Goal: Transaction & Acquisition: Obtain resource

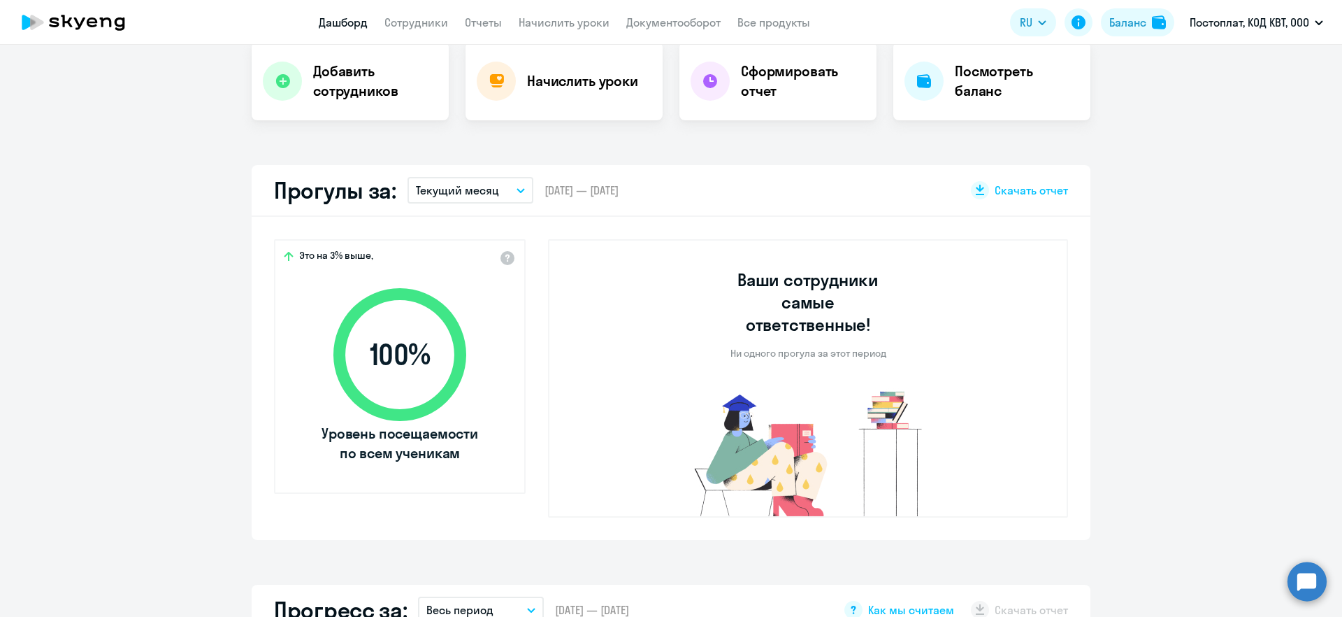
scroll to position [292, 0]
select select "30"
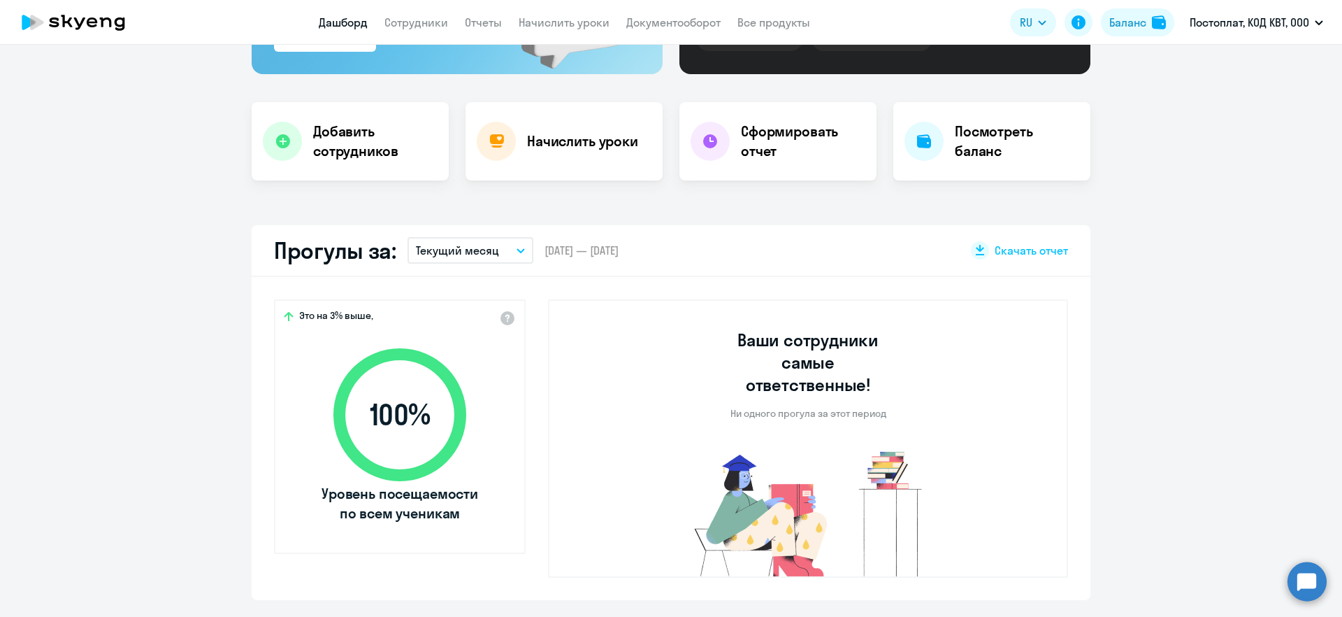
scroll to position [159, 0]
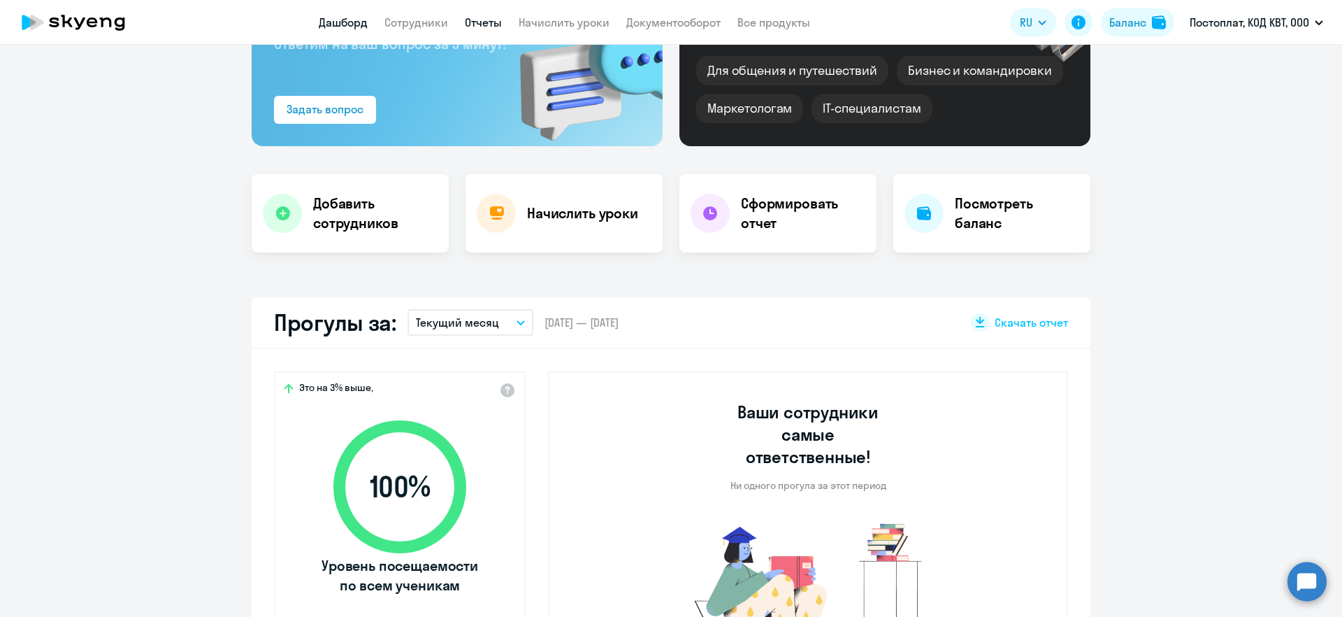
click at [483, 27] on link "Отчеты" at bounding box center [483, 22] width 37 height 14
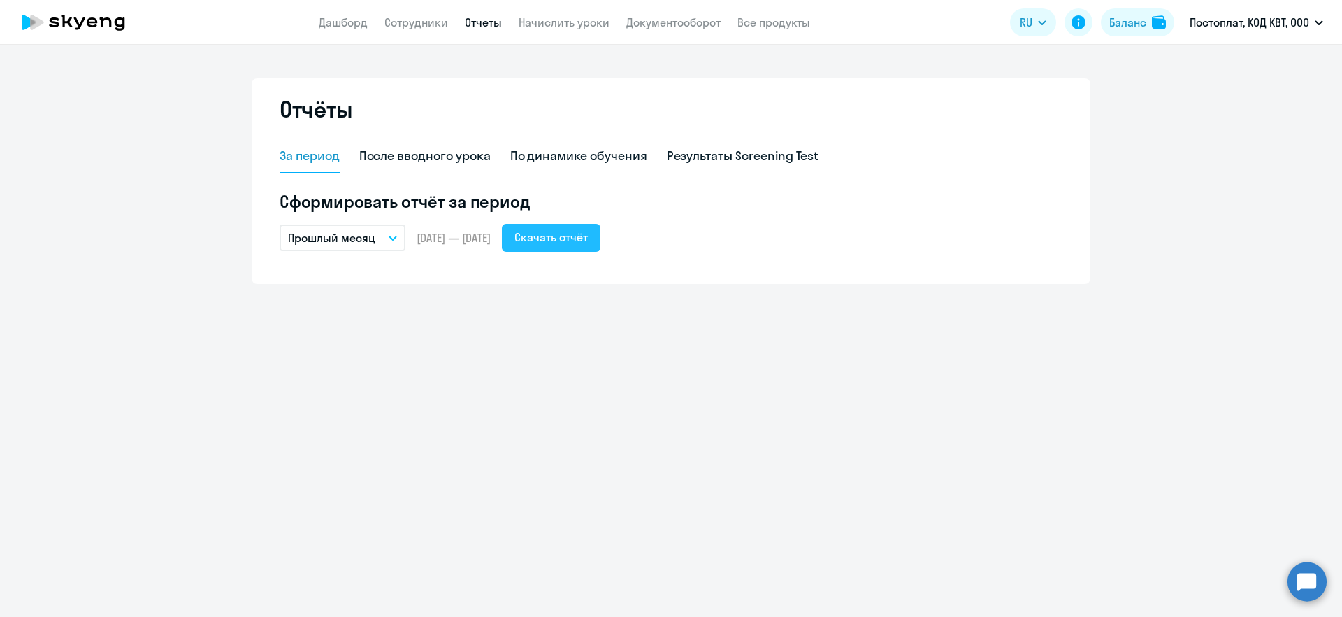
click at [584, 239] on div "Скачать отчёт" at bounding box center [550, 237] width 73 height 17
click at [613, 160] on div "По динамике обучения" at bounding box center [578, 156] width 137 height 18
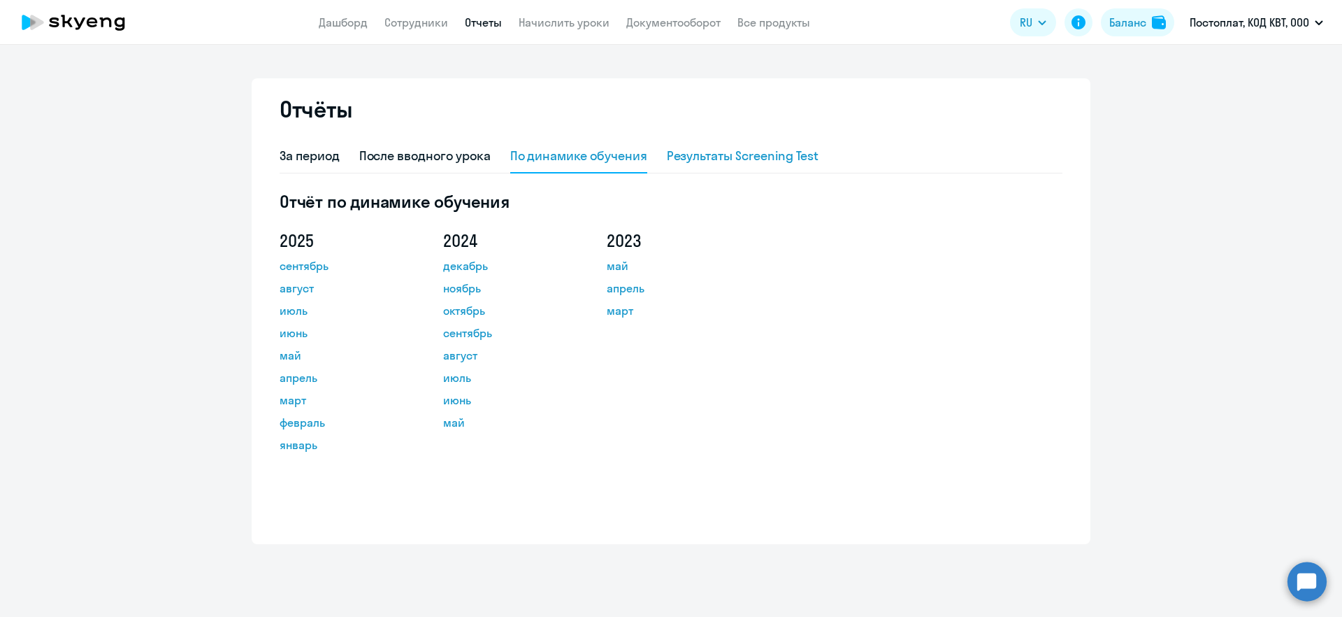
click at [717, 154] on div "Результаты Screening Test" at bounding box center [743, 156] width 152 height 18
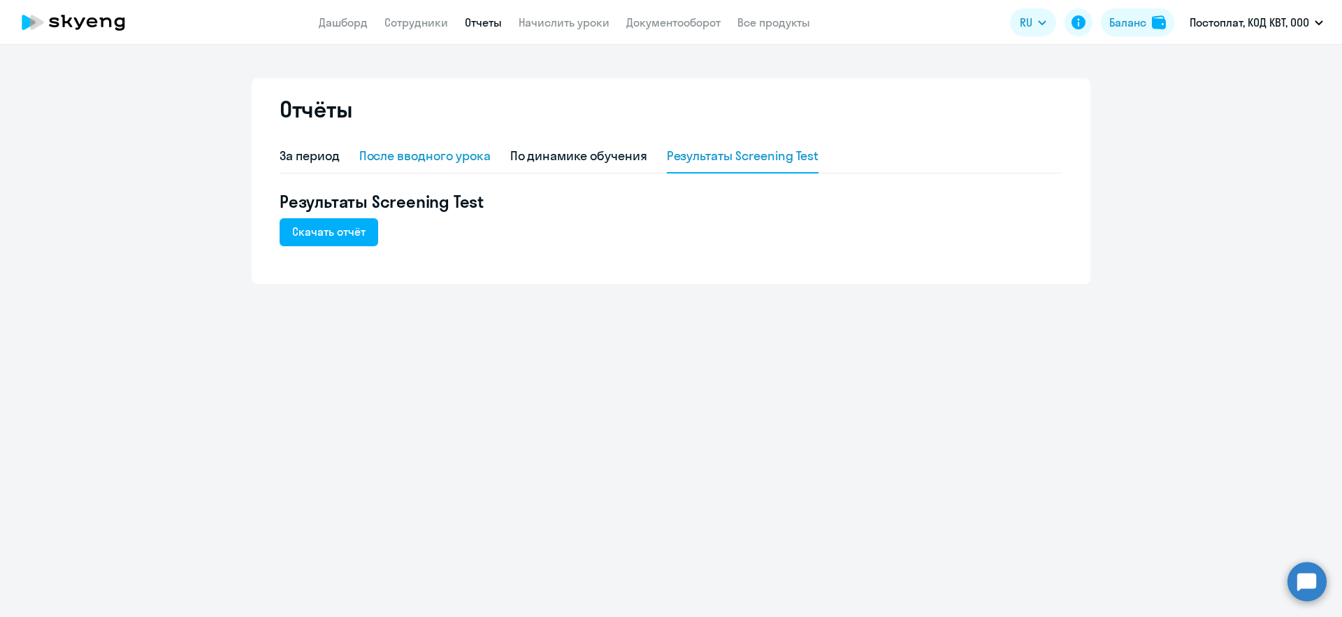
click at [438, 157] on div "После вводного урока" at bounding box center [424, 156] width 131 height 18
select select "10"
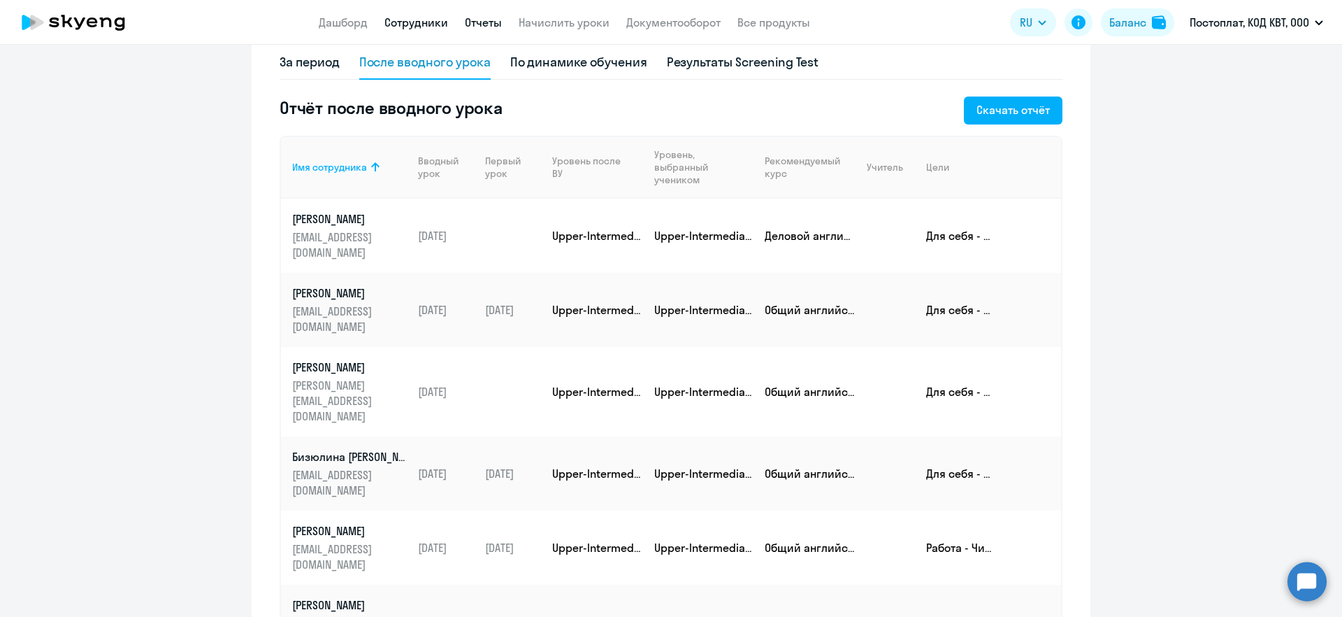
click at [402, 16] on link "Сотрудники" at bounding box center [416, 22] width 64 height 14
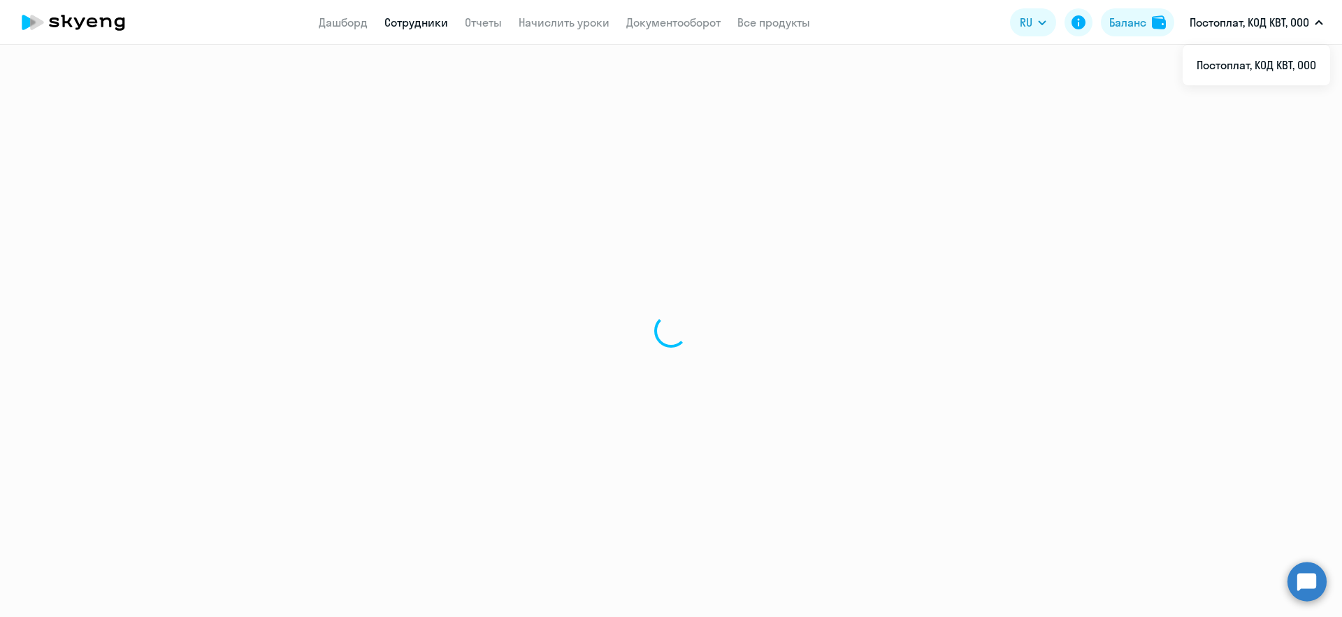
select select "30"
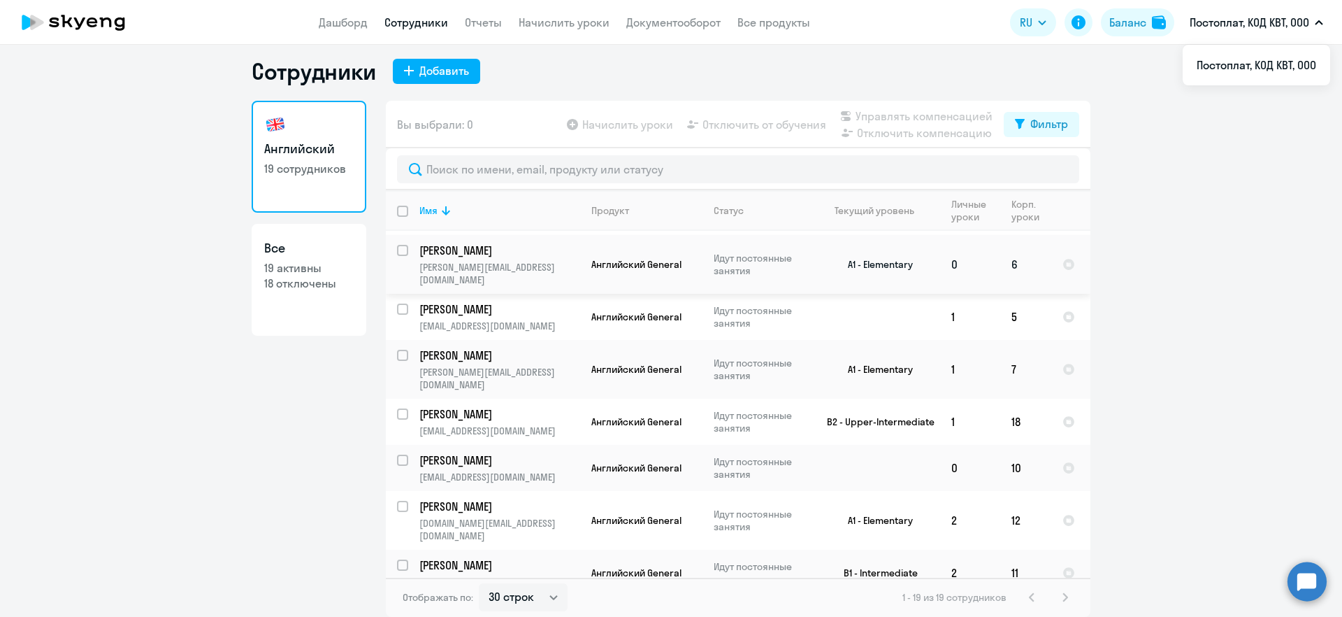
scroll to position [257, 0]
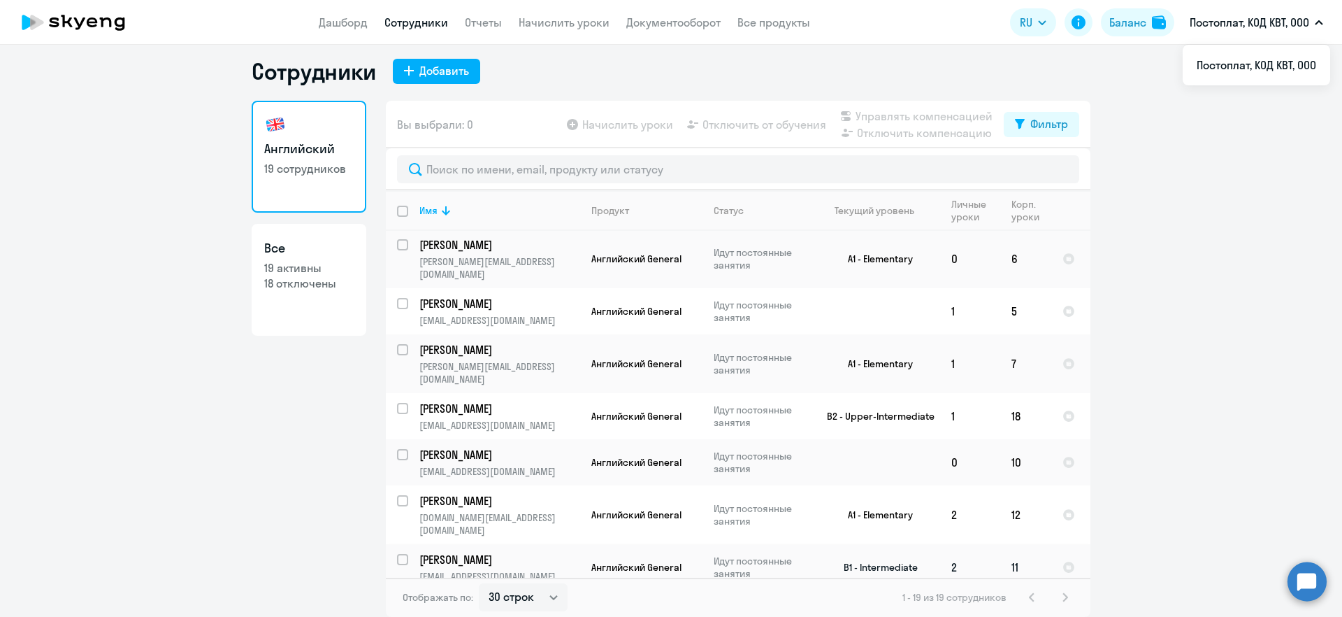
click at [696, 561] on app-product-badge "Английский General" at bounding box center [646, 567] width 110 height 13
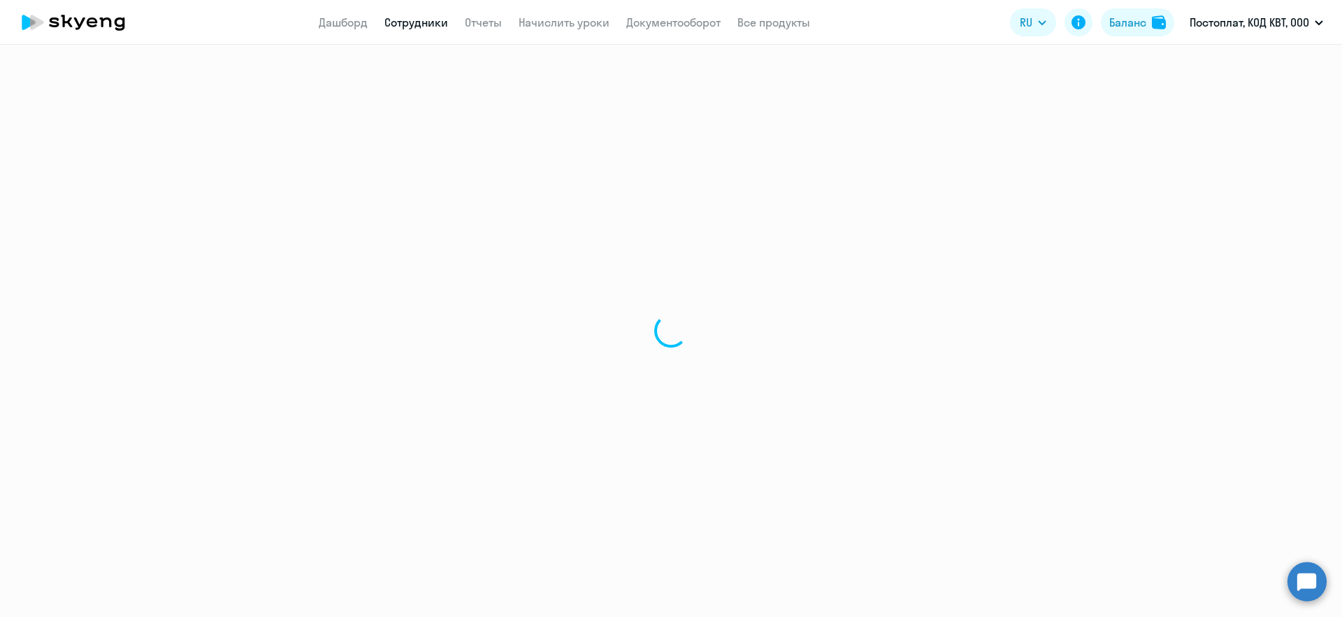
select select "english"
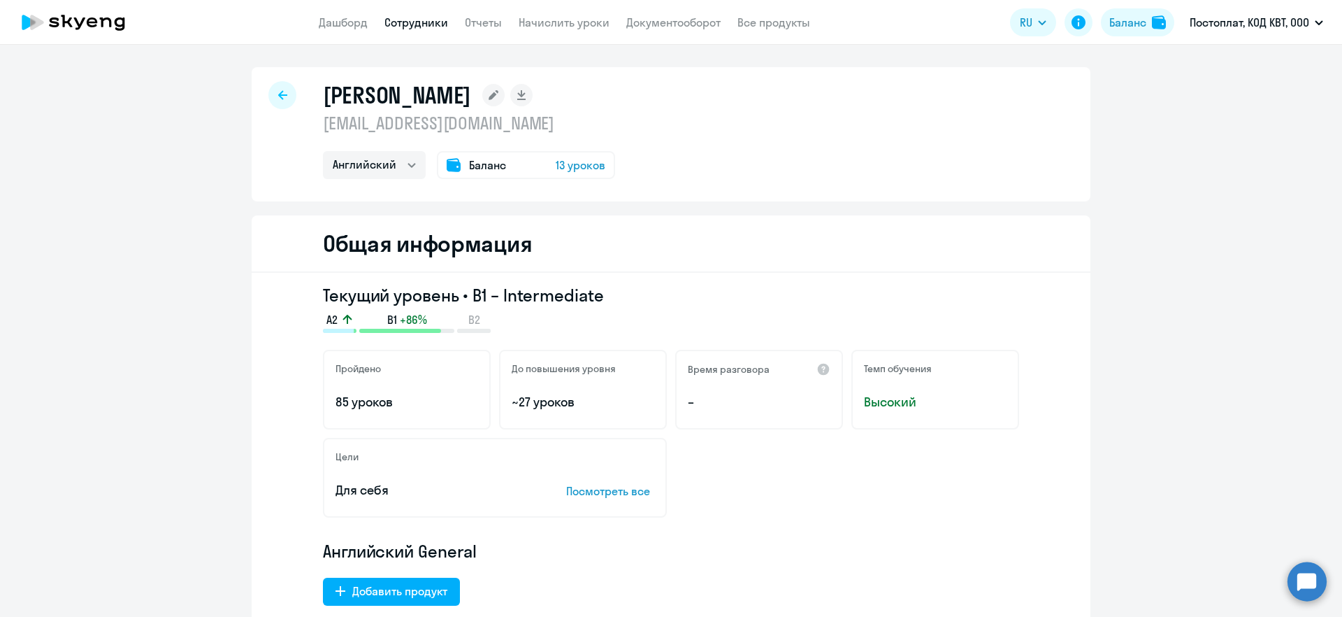
select select "30"
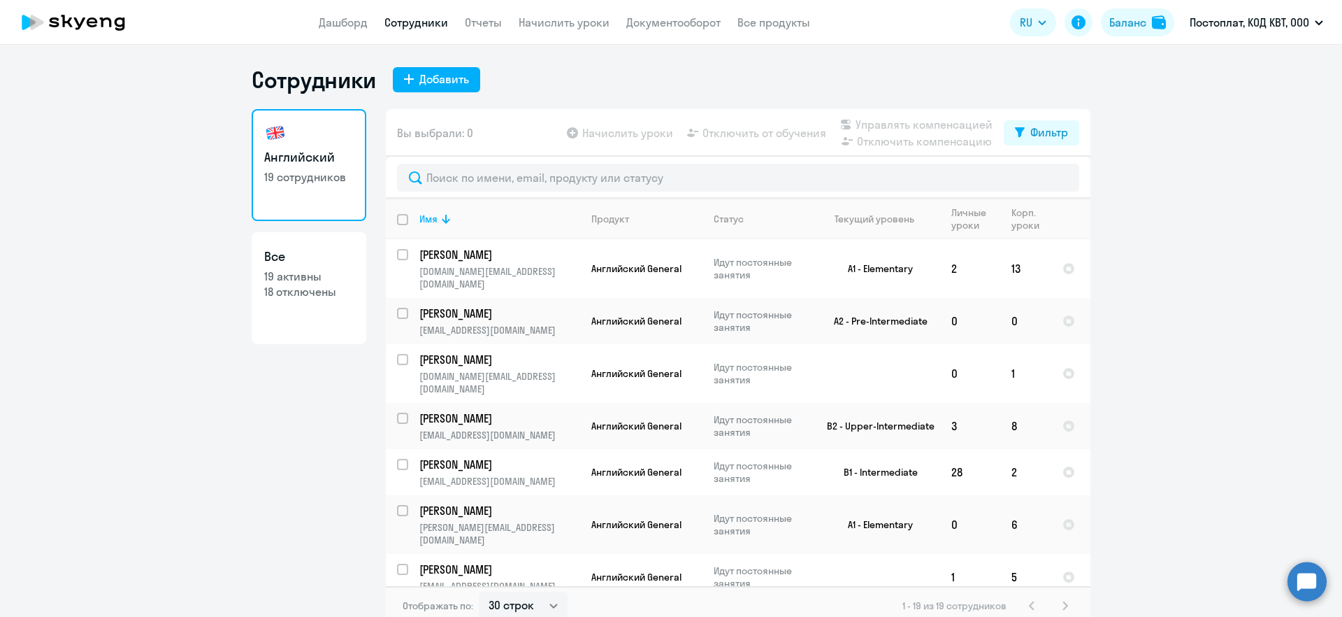
click at [405, 8] on app-header "Дашборд Сотрудники Отчеты Начислить уроки Документооборот Все продукты Дашборд …" at bounding box center [671, 22] width 1342 height 45
click at [405, 17] on link "Сотрудники" at bounding box center [416, 22] width 64 height 14
click at [354, 23] on link "Дашборд" at bounding box center [343, 22] width 49 height 14
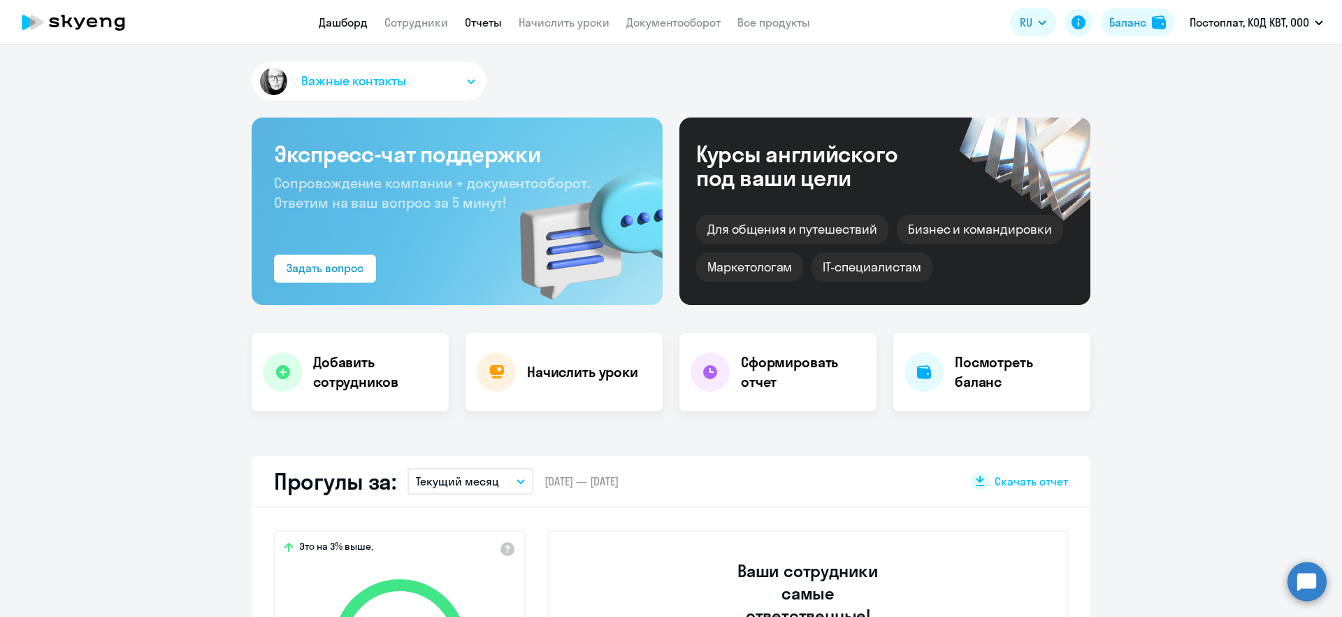
click at [483, 24] on link "Отчеты" at bounding box center [483, 22] width 37 height 14
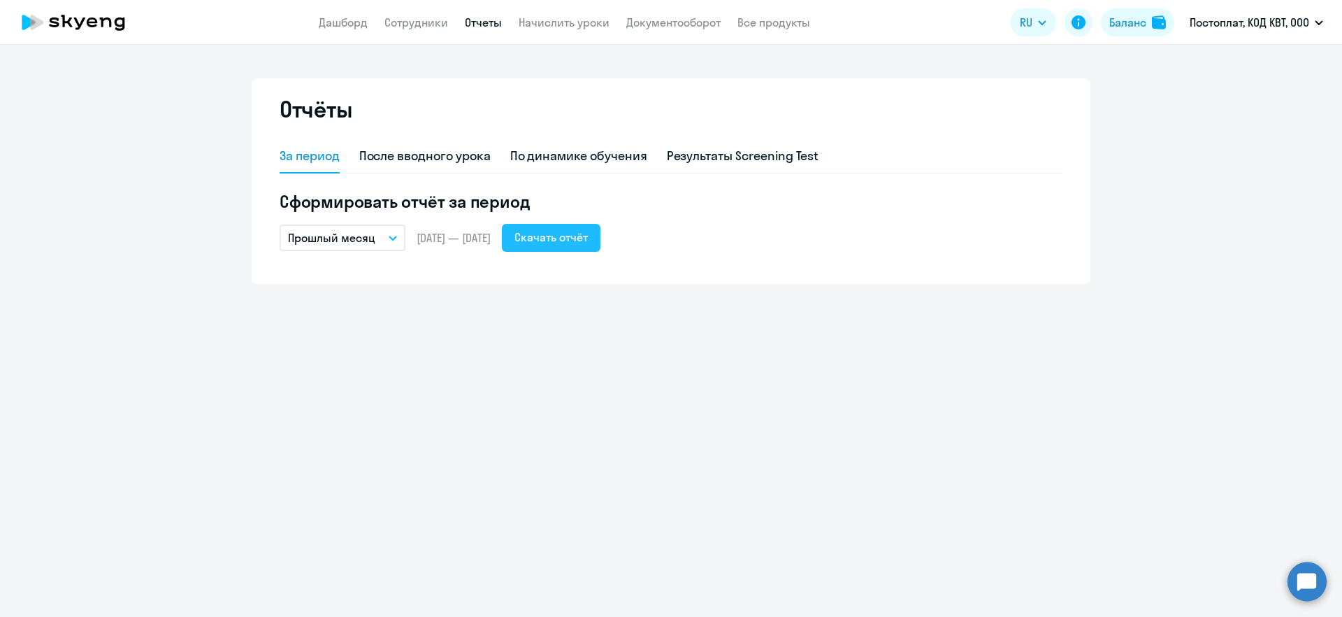
click at [579, 240] on div "Скачать отчёт" at bounding box center [550, 237] width 73 height 17
